Goal: Task Accomplishment & Management: Use online tool/utility

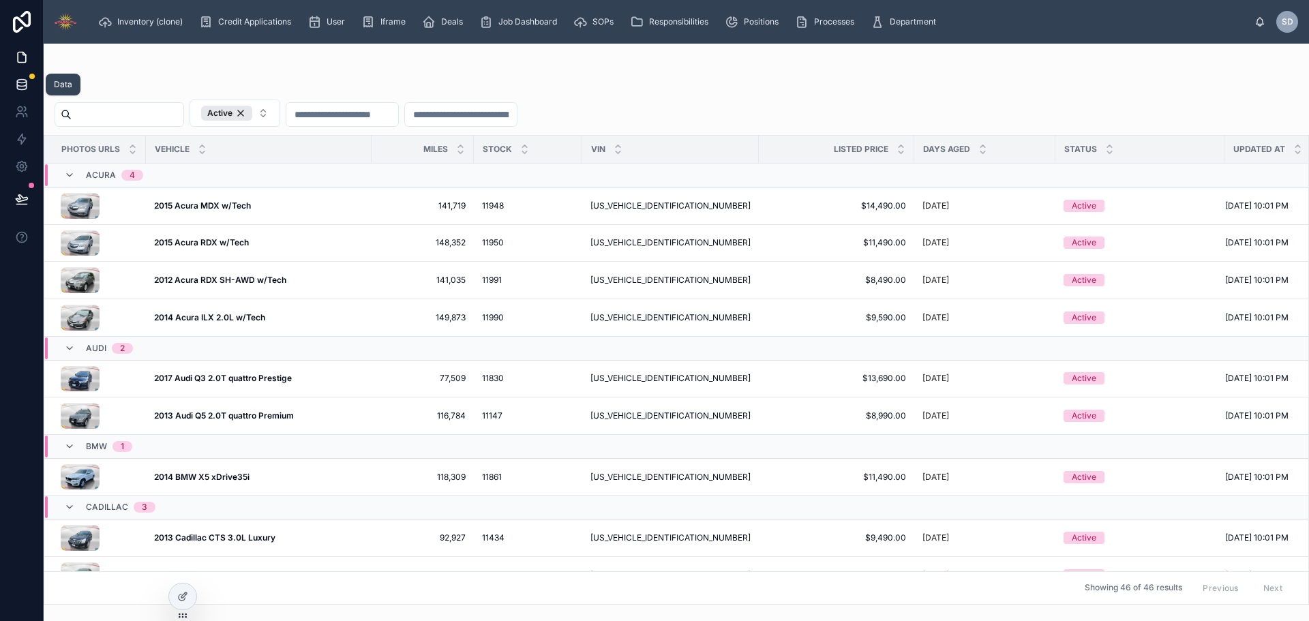
click at [20, 89] on icon at bounding box center [22, 85] width 14 height 14
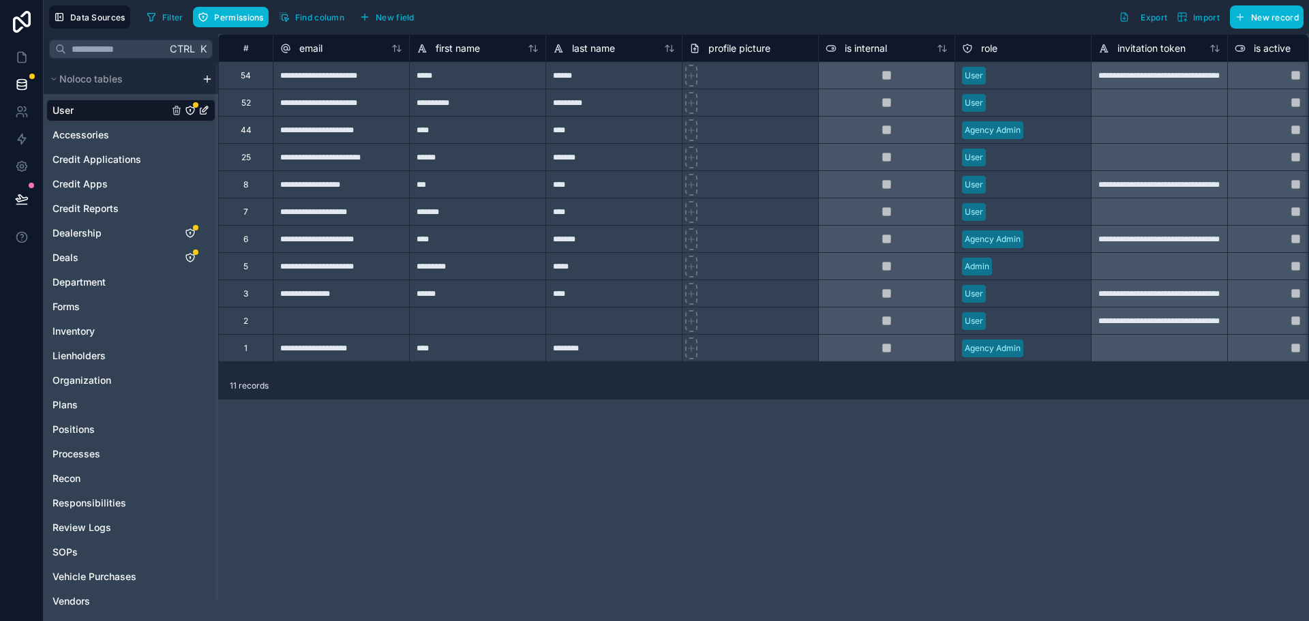
click at [402, 31] on div "Data Sources Filter Permissions Find column New field Export Import New record" at bounding box center [676, 17] width 1265 height 34
click at [401, 18] on span "New field" at bounding box center [395, 17] width 39 height 10
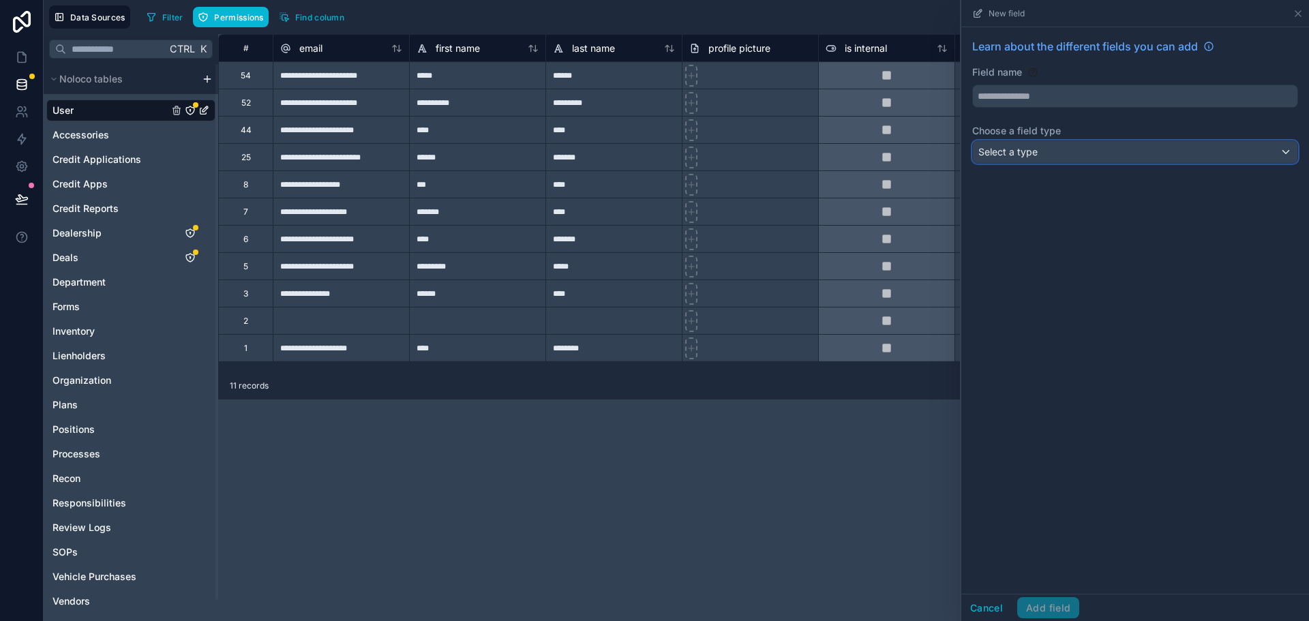
click at [1039, 161] on div "Select a type" at bounding box center [1135, 152] width 324 height 22
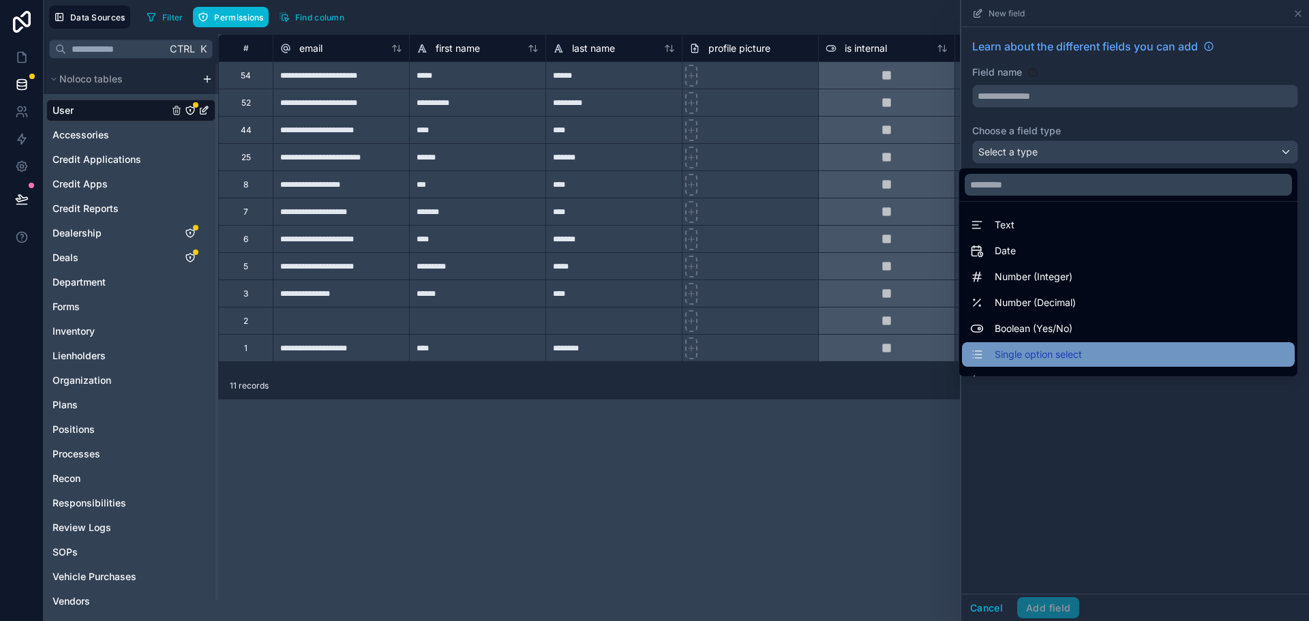
click at [1040, 351] on span "Single option select" at bounding box center [1038, 354] width 87 height 16
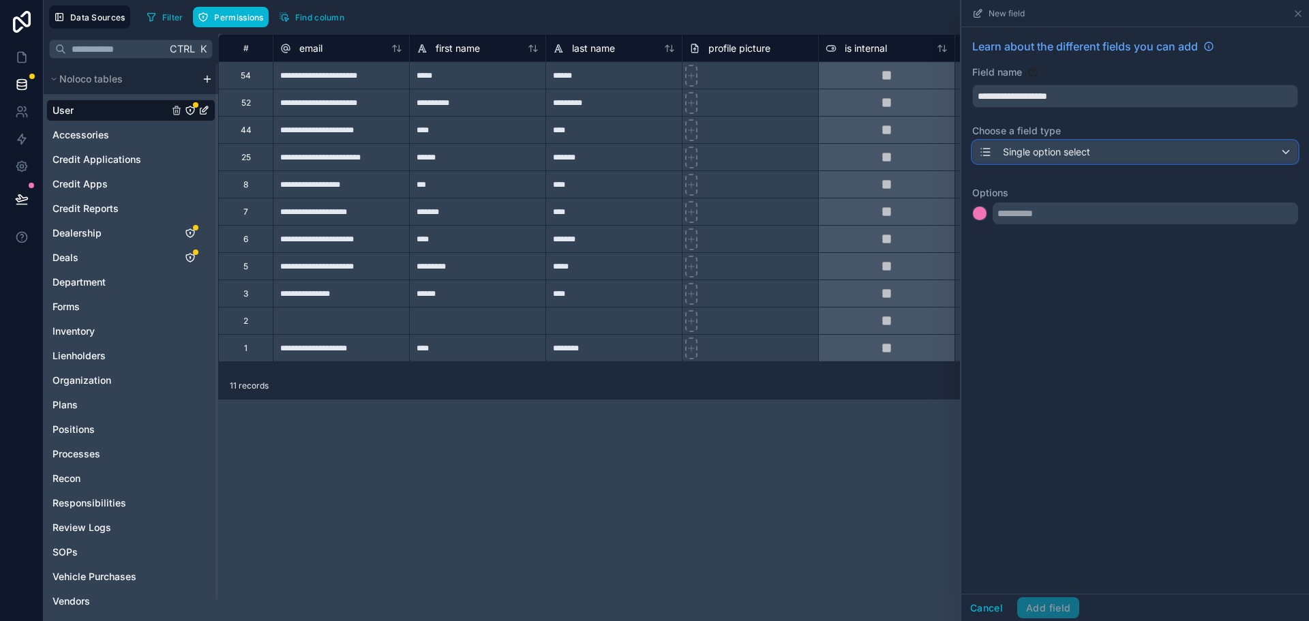
click at [1089, 152] on span "Single option select" at bounding box center [1046, 152] width 87 height 14
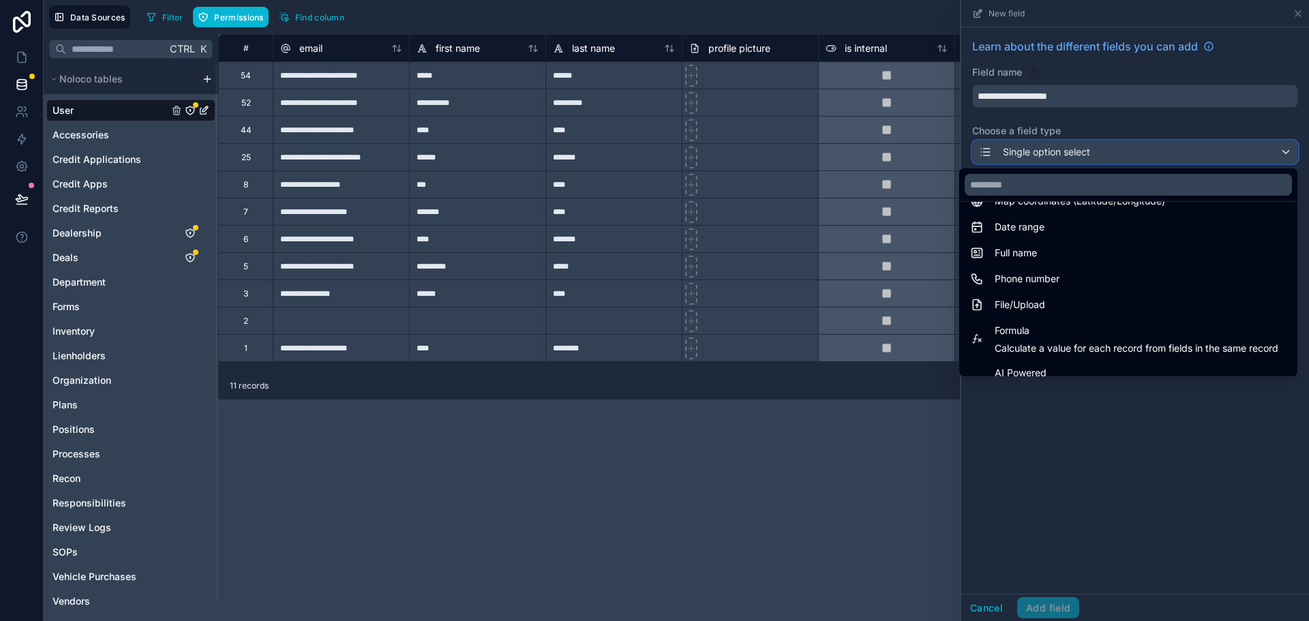
scroll to position [395, 0]
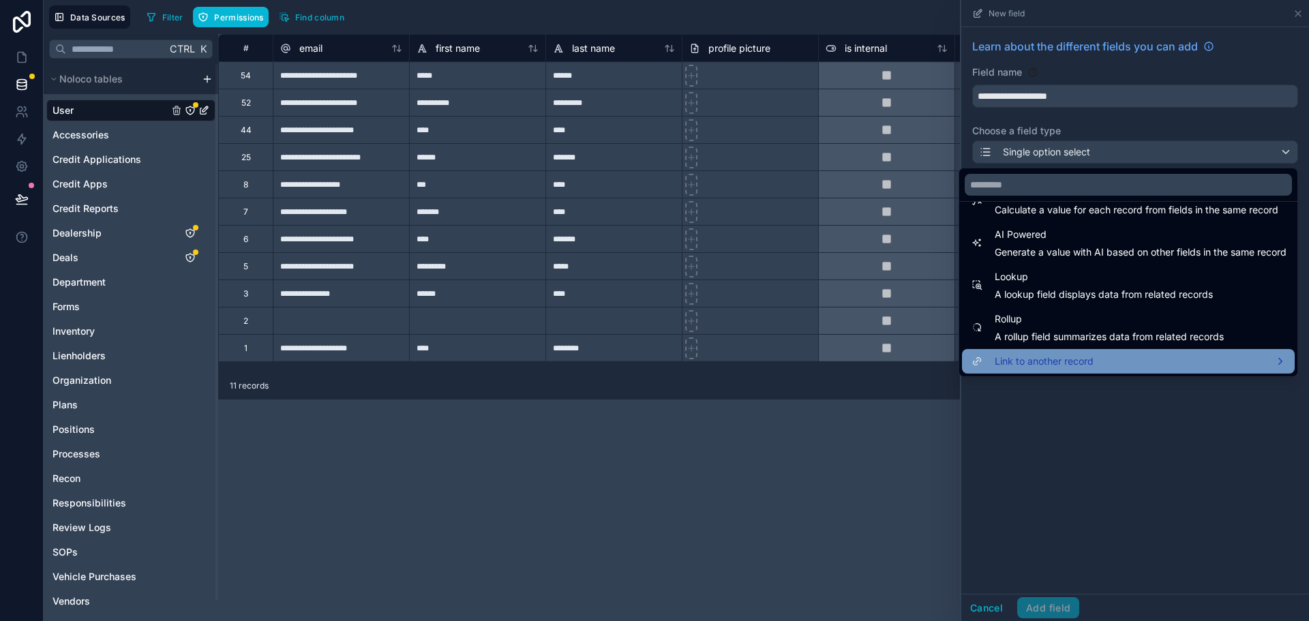
click at [1061, 355] on div "Link to another record" at bounding box center [1128, 361] width 333 height 25
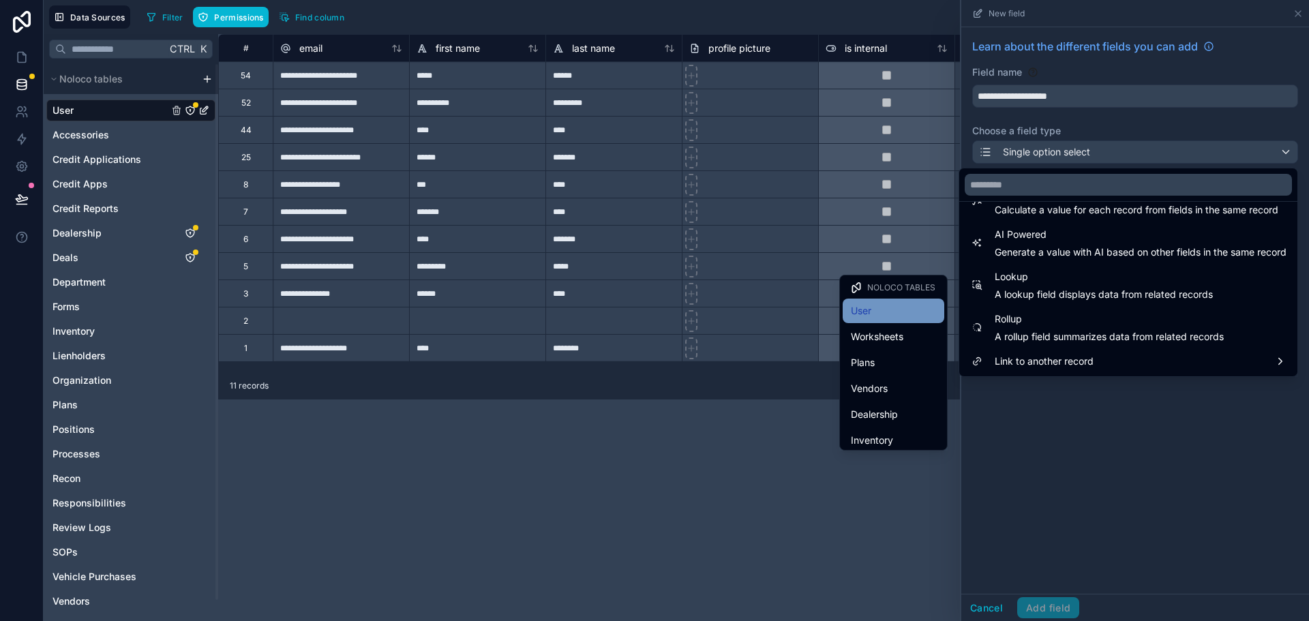
click at [881, 314] on div "User" at bounding box center [893, 311] width 85 height 16
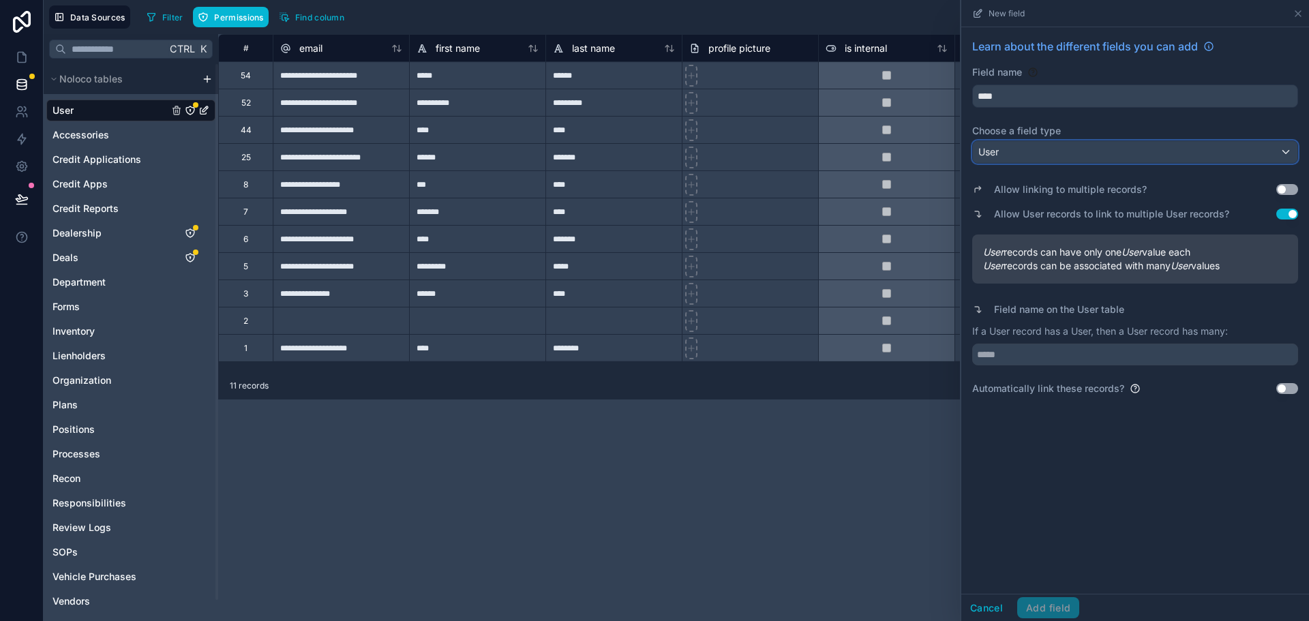
click at [1022, 162] on div "User" at bounding box center [1135, 152] width 324 height 22
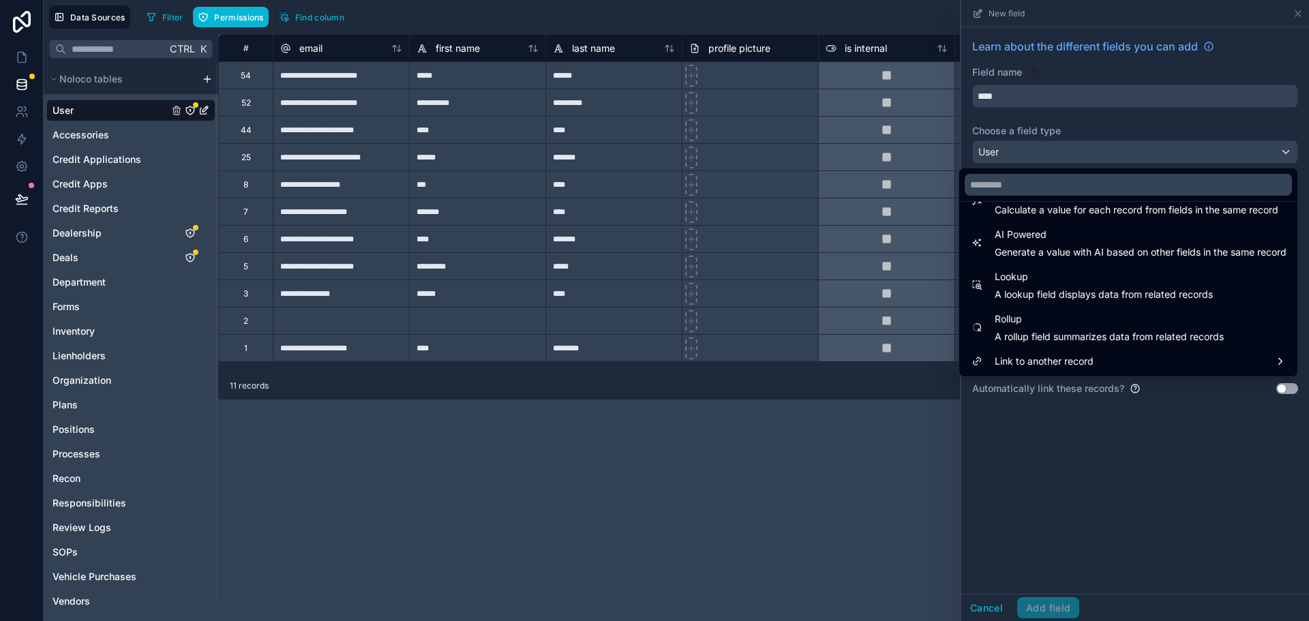
click at [1100, 457] on div at bounding box center [1135, 310] width 348 height 621
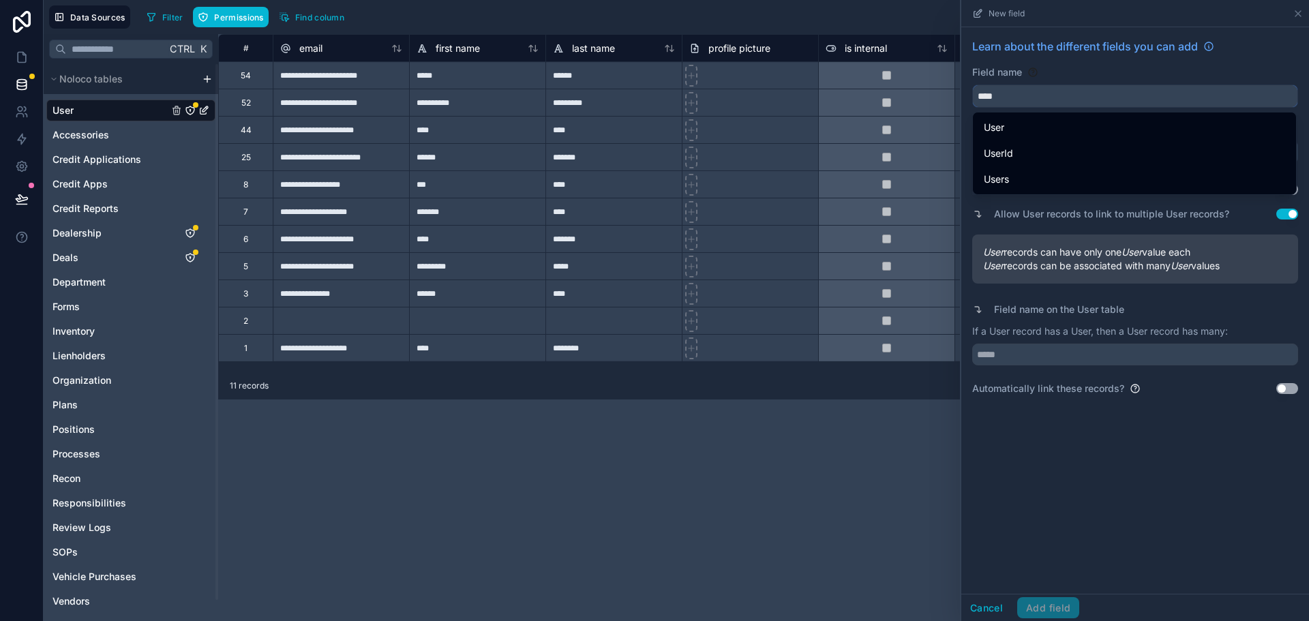
click at [1018, 95] on input "****" at bounding box center [1135, 96] width 324 height 22
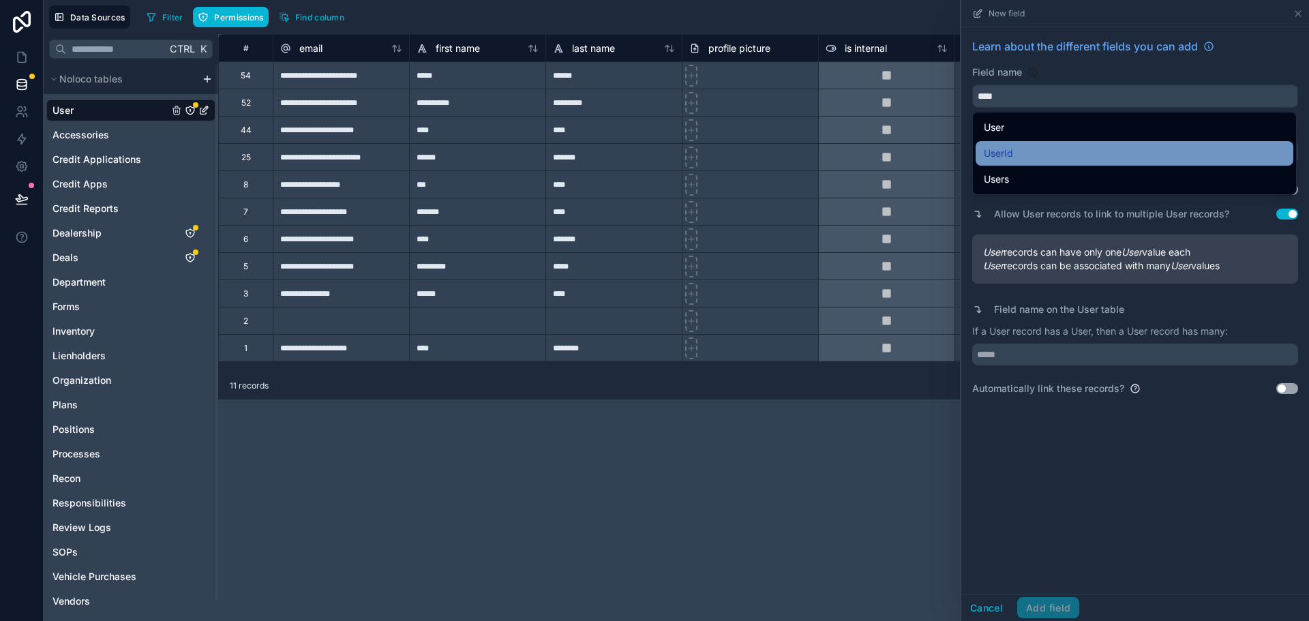
click at [1027, 151] on div "UserId" at bounding box center [1134, 153] width 301 height 16
type input "******"
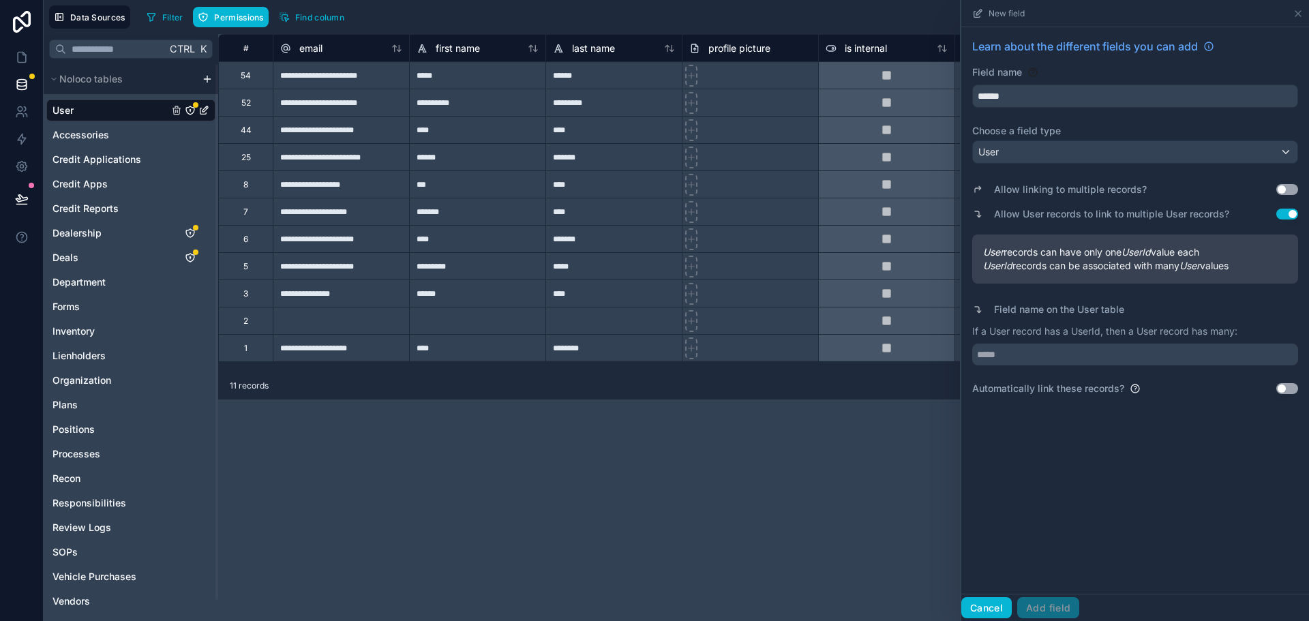
click at [993, 601] on button "Cancel" at bounding box center [986, 608] width 50 height 22
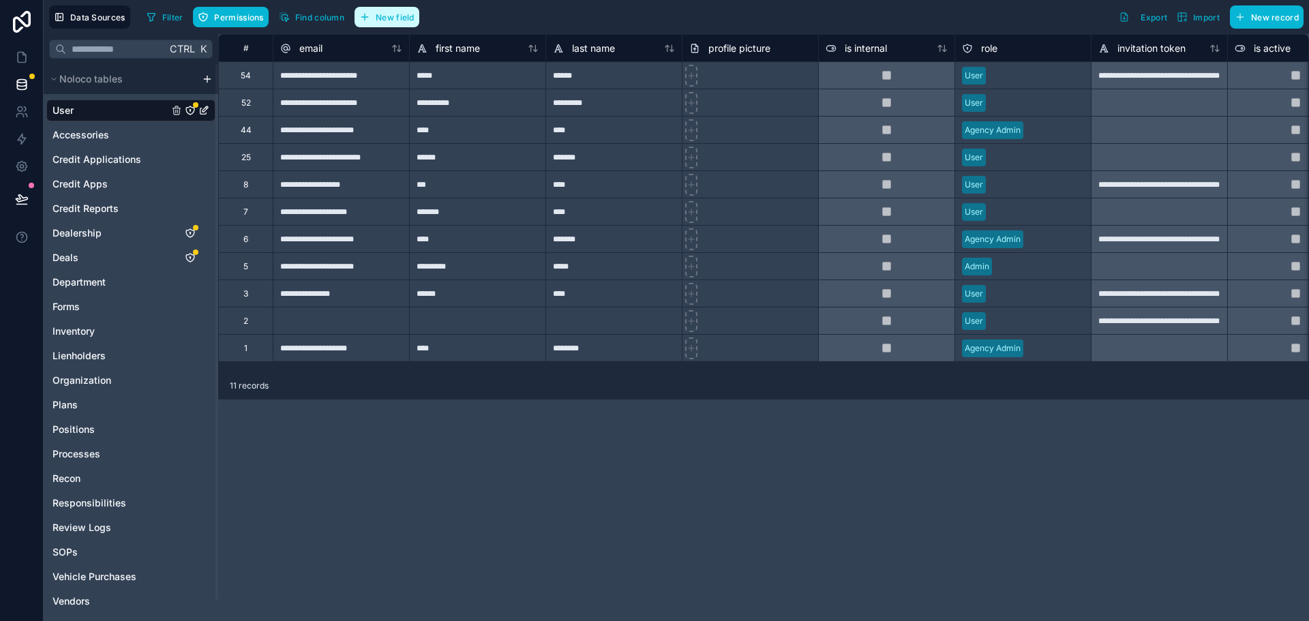
click at [381, 23] on button "New field" at bounding box center [386, 17] width 65 height 20
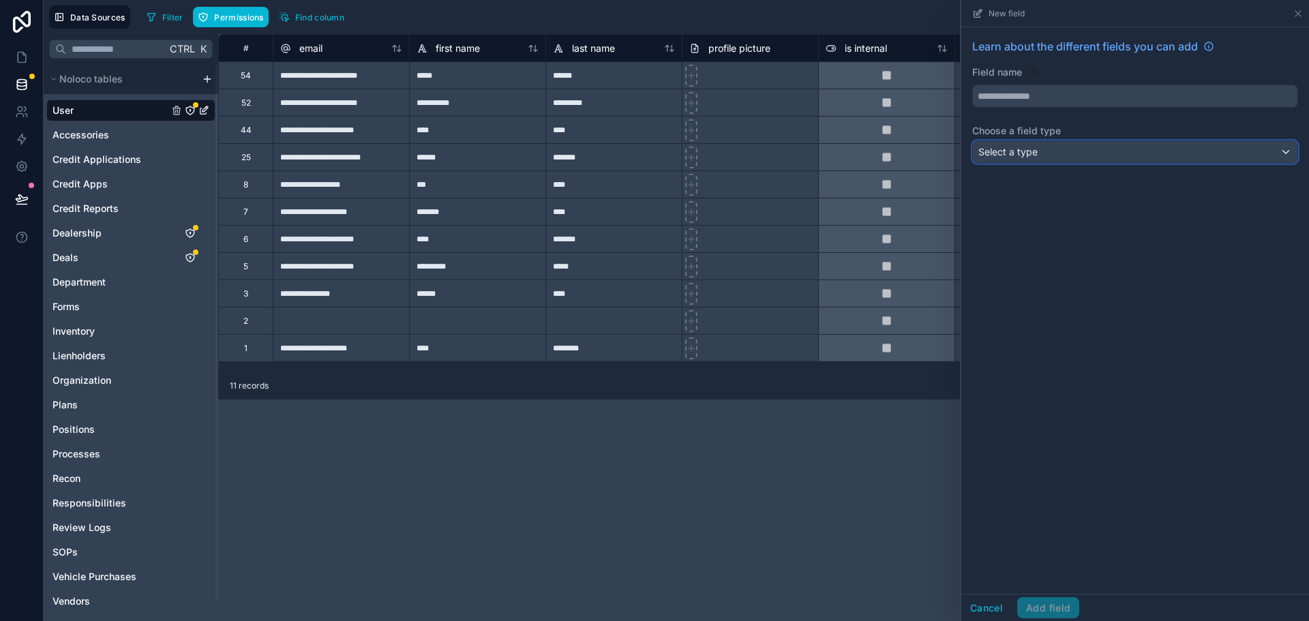
click at [1006, 151] on span "Select a type" at bounding box center [1007, 152] width 59 height 12
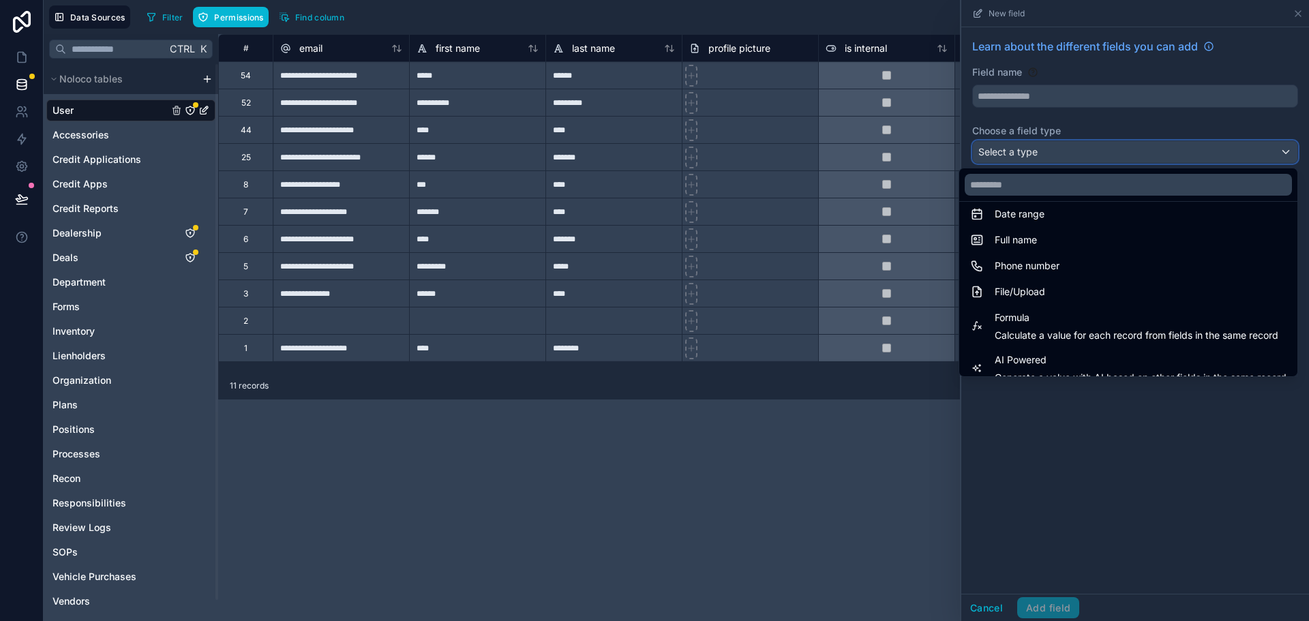
scroll to position [395, 0]
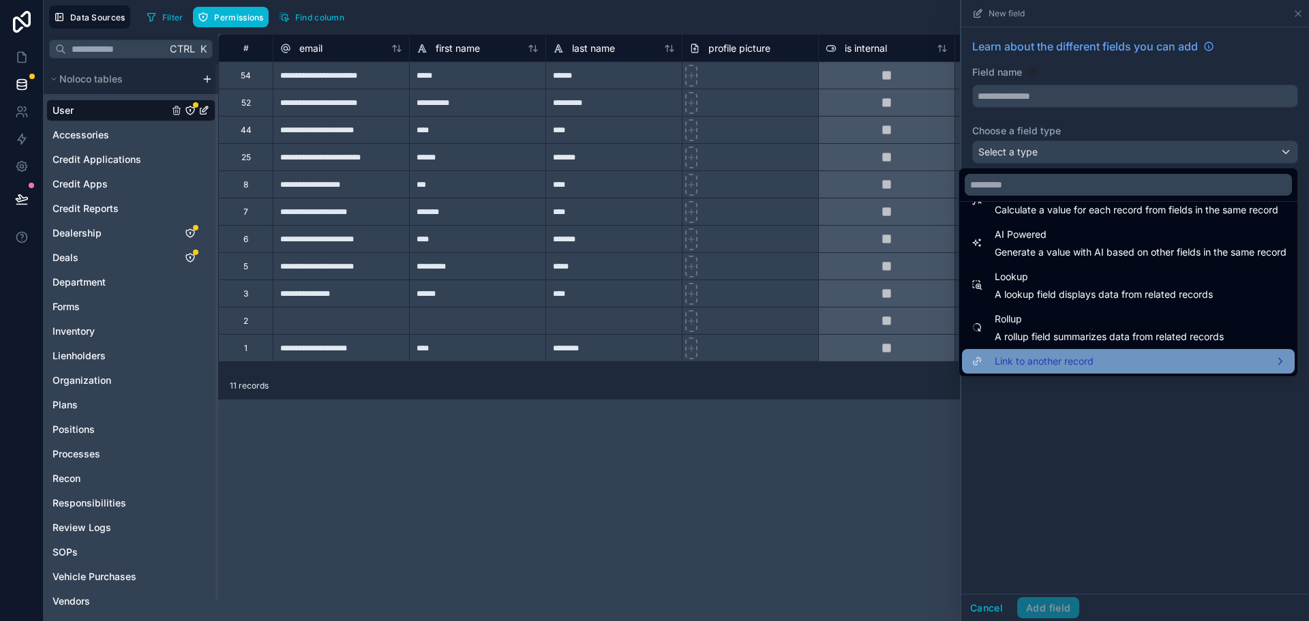
click at [1033, 355] on span "Link to another record" at bounding box center [1044, 361] width 99 height 16
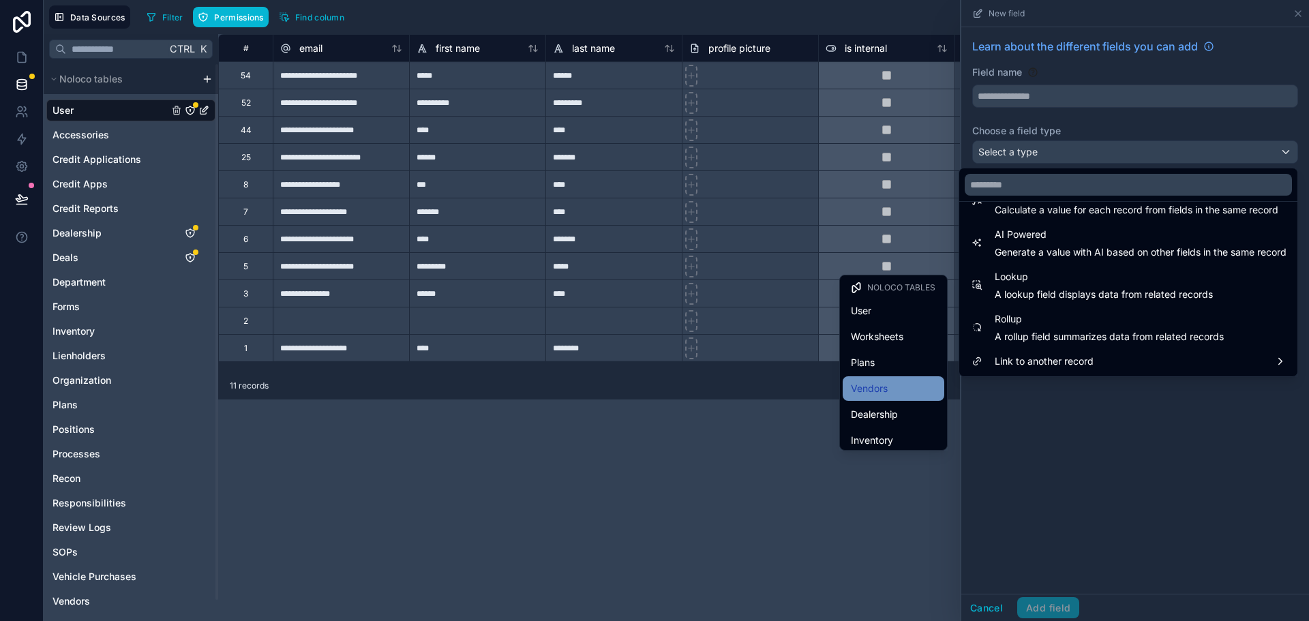
click at [900, 393] on div "Vendors" at bounding box center [893, 388] width 85 height 16
type input "*******"
